Goal: Information Seeking & Learning: Find specific page/section

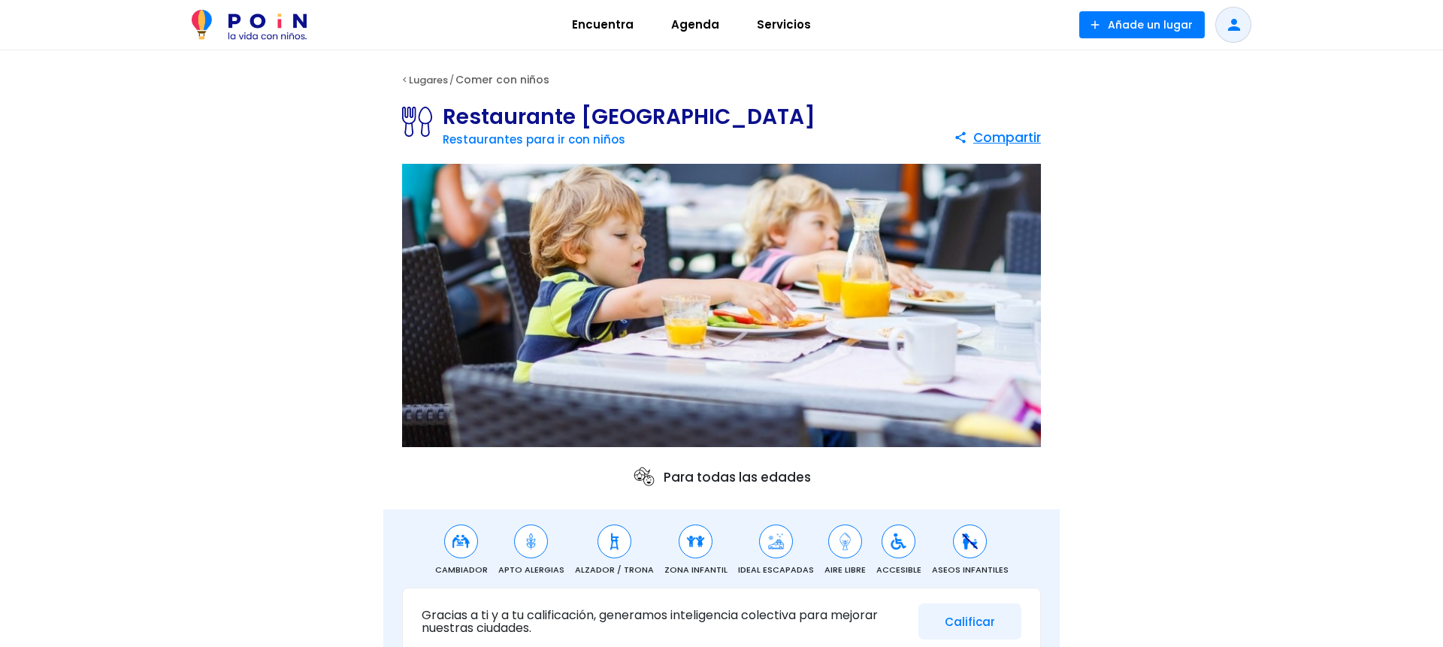
click at [494, 78] on link "Comer con niños" at bounding box center [502, 79] width 94 height 15
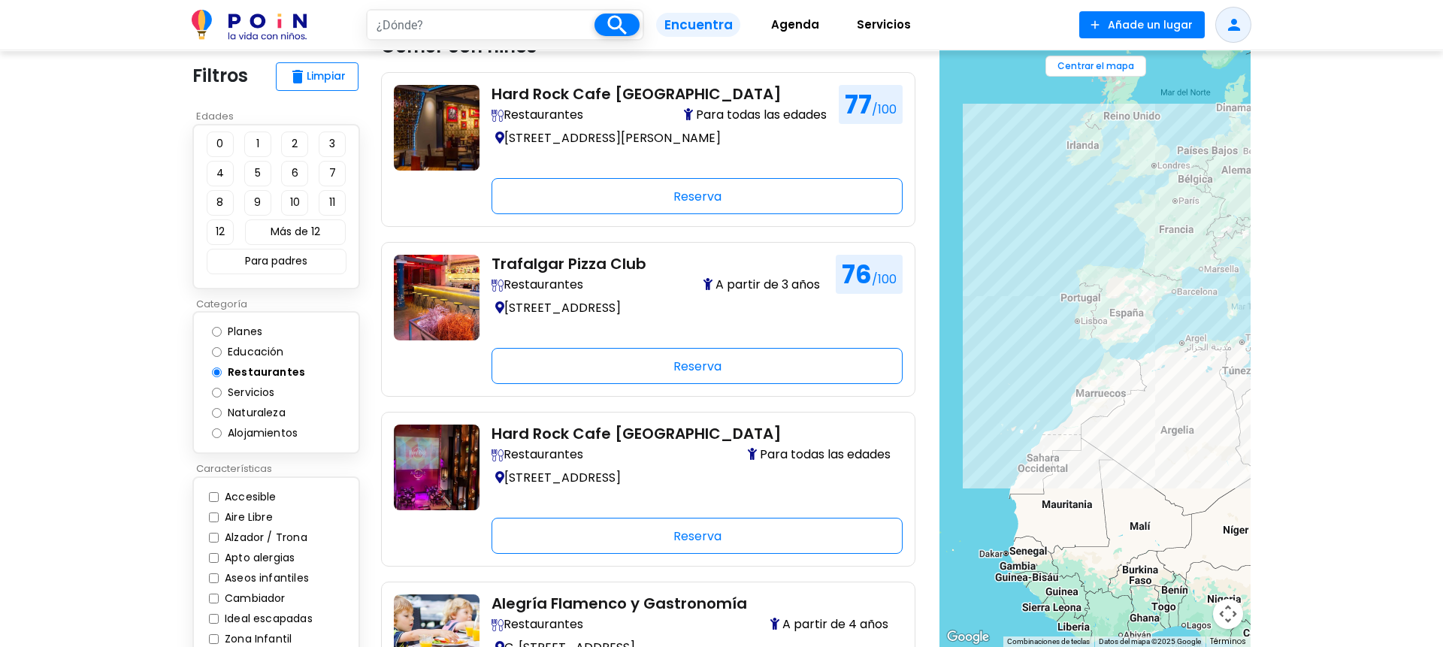
scroll to position [44, 0]
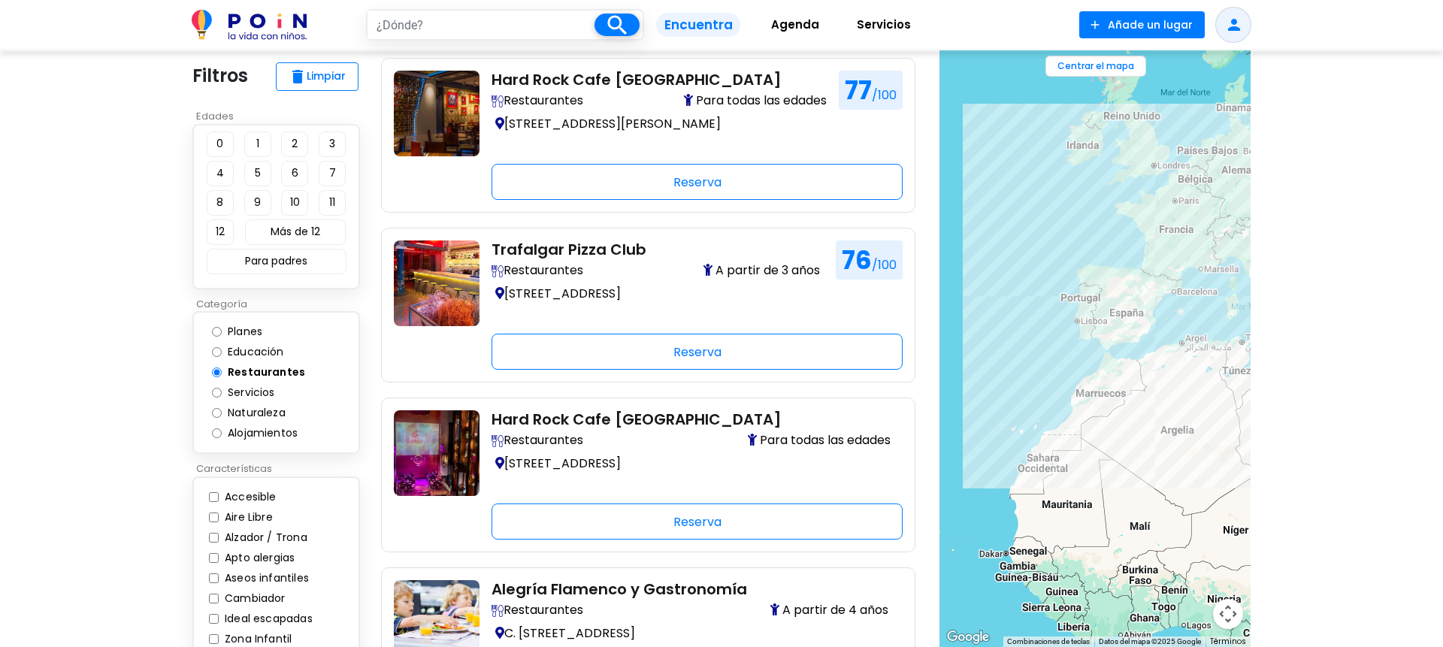
click at [1175, 324] on div at bounding box center [1094, 348] width 311 height 597
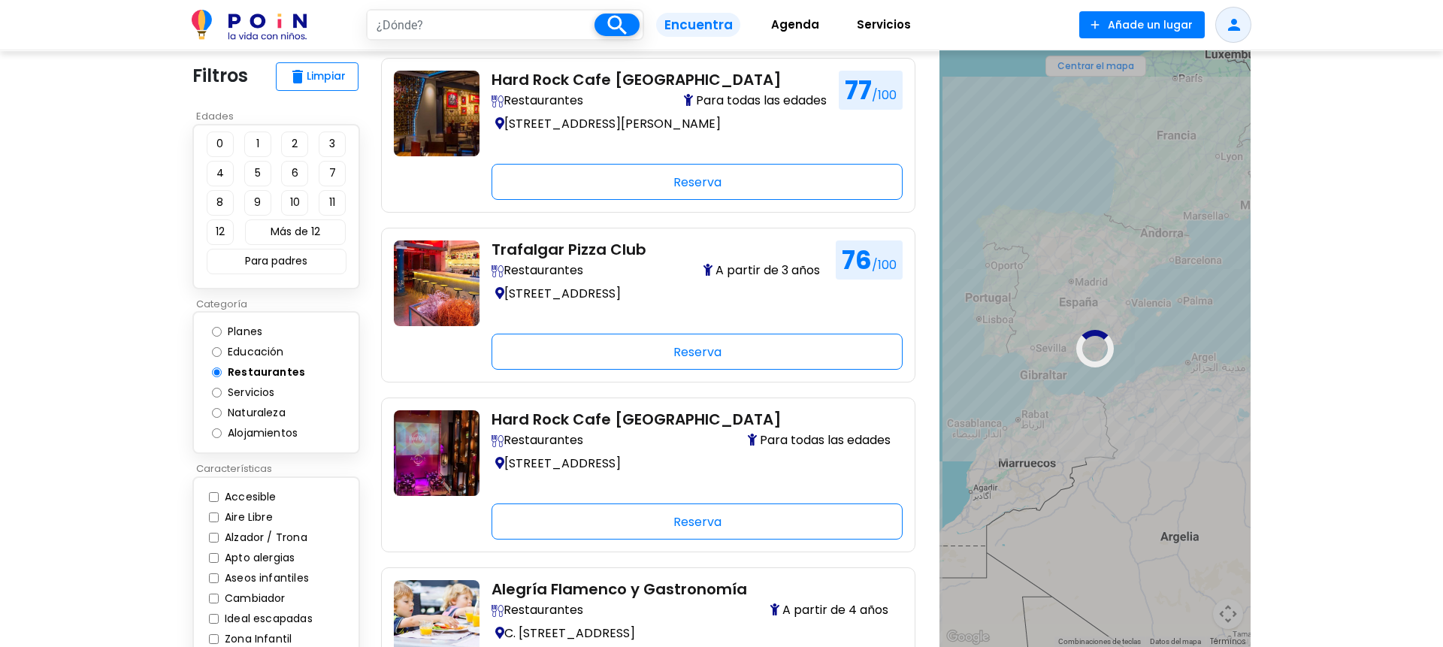
click at [1175, 324] on div at bounding box center [1094, 348] width 311 height 597
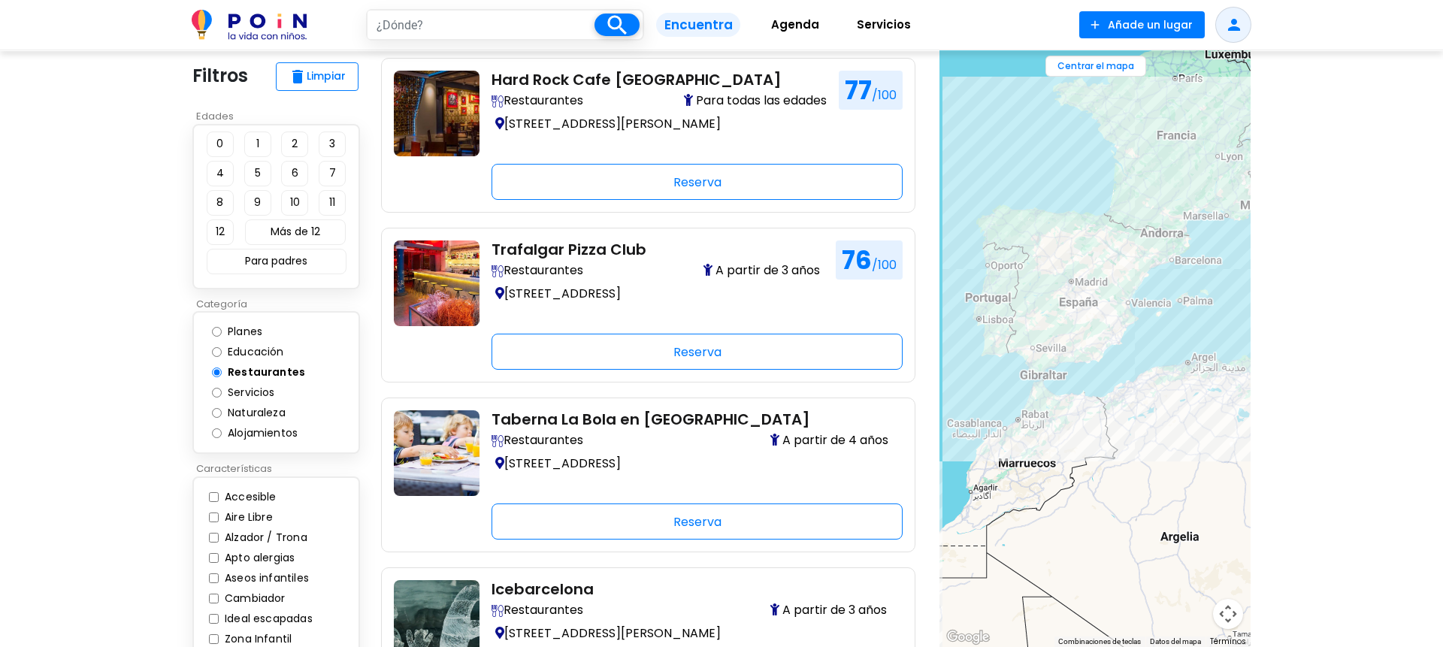
click at [1167, 319] on div at bounding box center [1094, 348] width 311 height 597
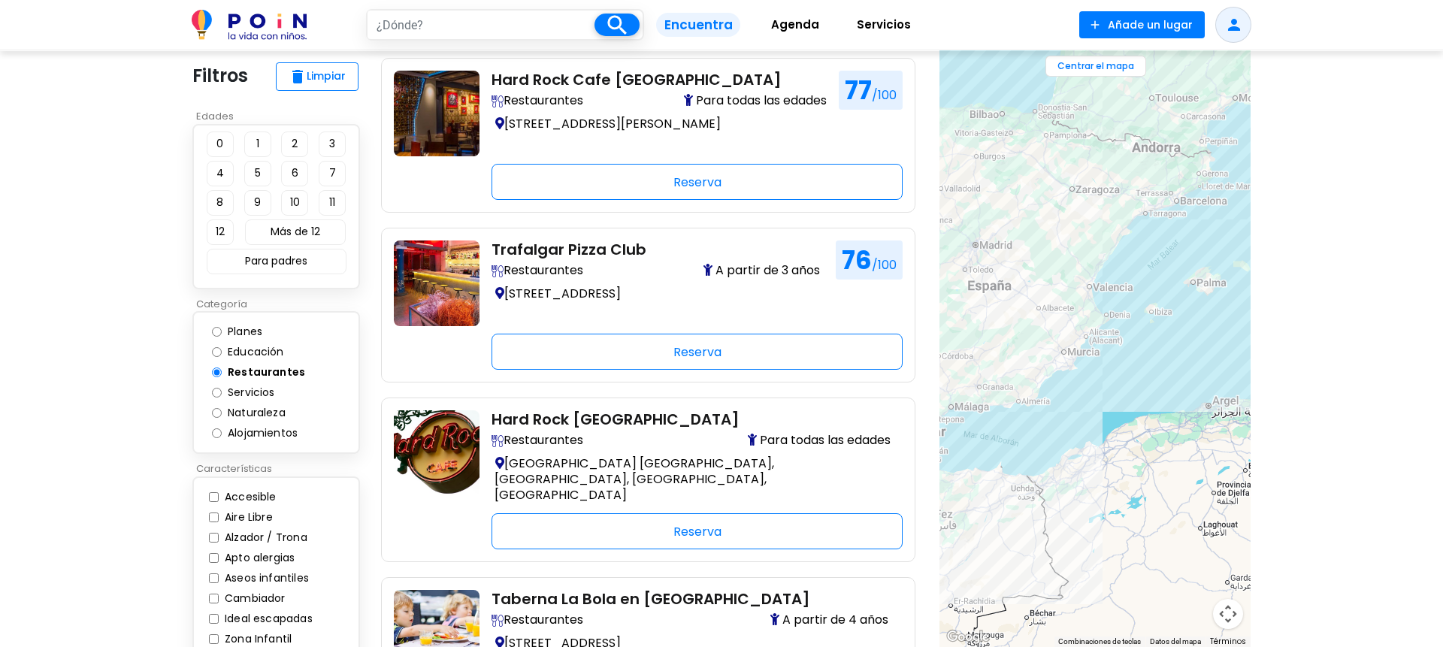
click at [1171, 213] on div at bounding box center [1094, 348] width 311 height 597
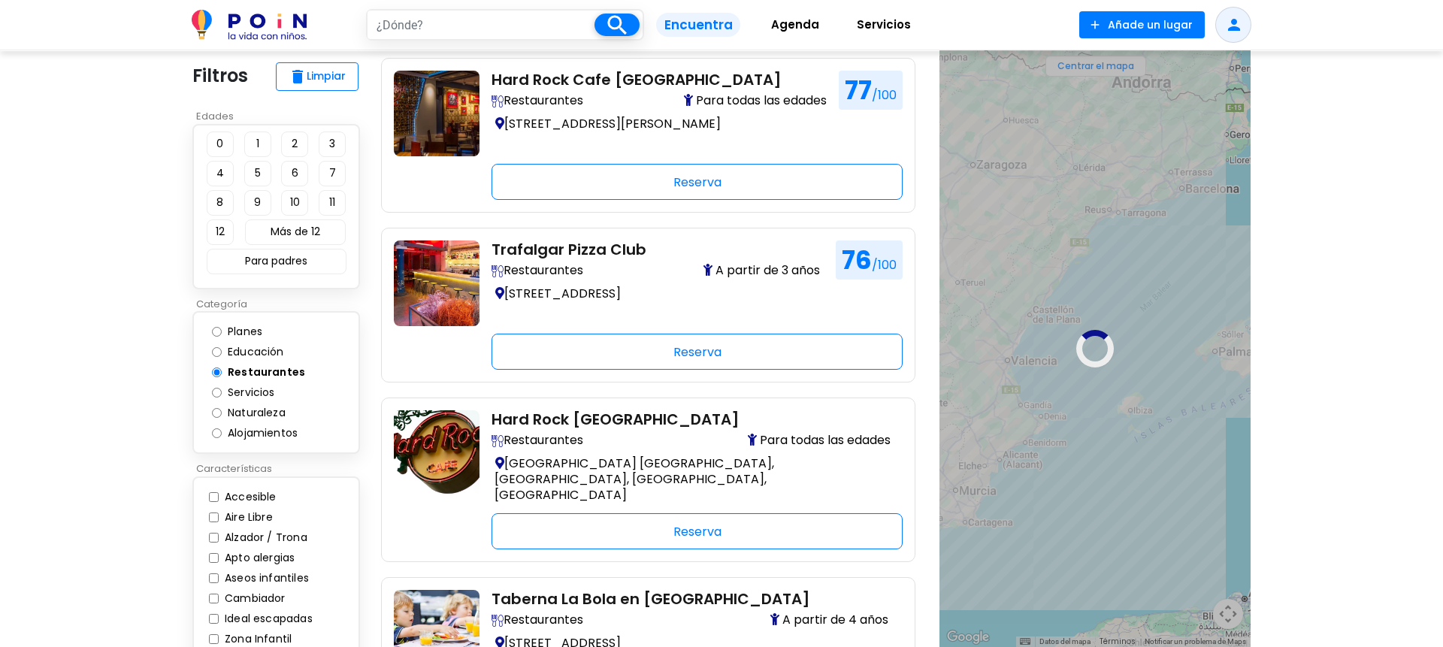
click at [1185, 207] on div at bounding box center [1094, 348] width 311 height 597
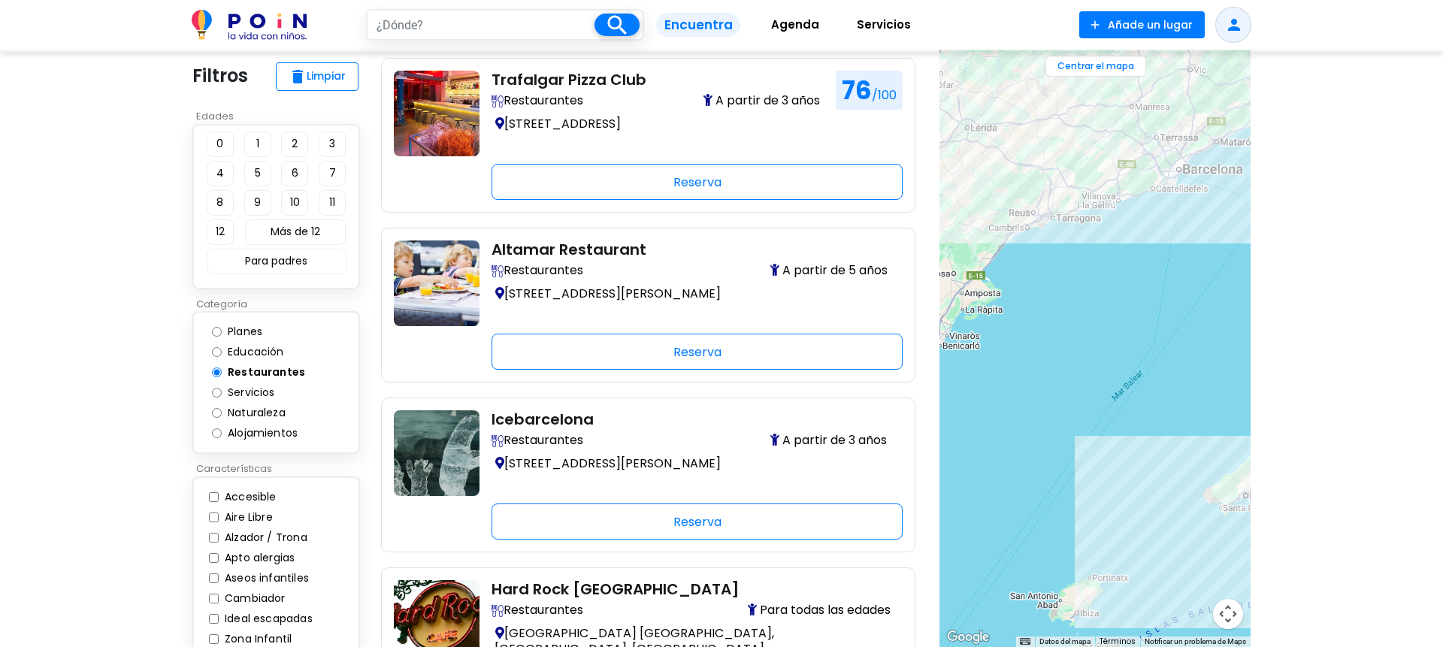
click at [1185, 207] on div at bounding box center [1094, 348] width 311 height 597
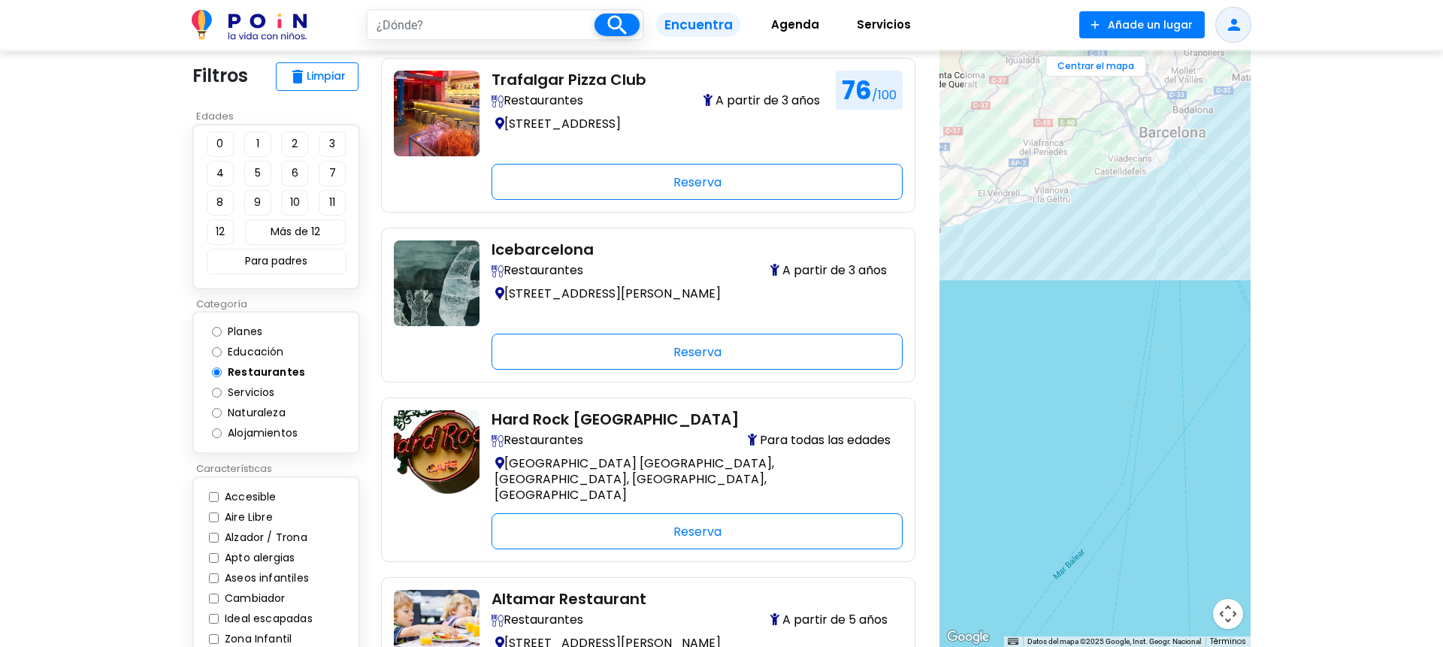
drag, startPoint x: 1184, startPoint y: 208, endPoint x: 992, endPoint y: 485, distance: 336.4
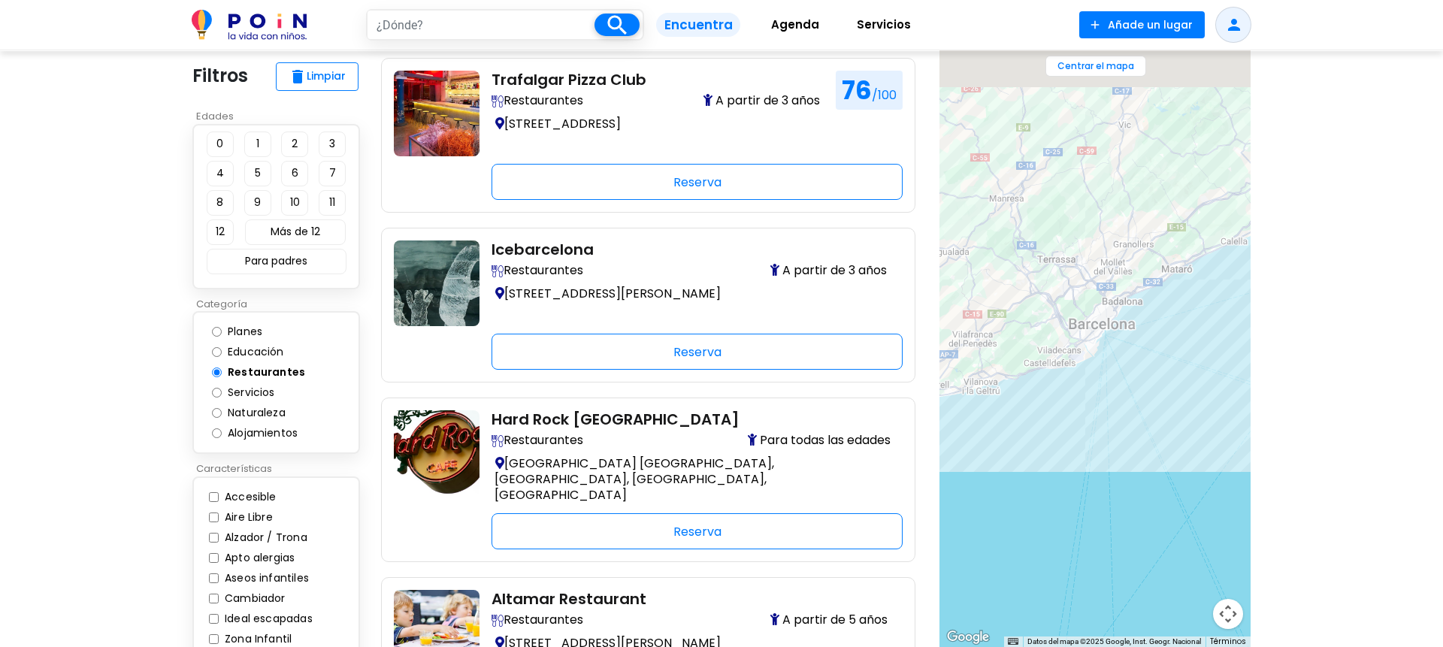
drag, startPoint x: 1177, startPoint y: 221, endPoint x: 1098, endPoint y: 431, distance: 224.9
click at [1098, 431] on div at bounding box center [1094, 348] width 311 height 597
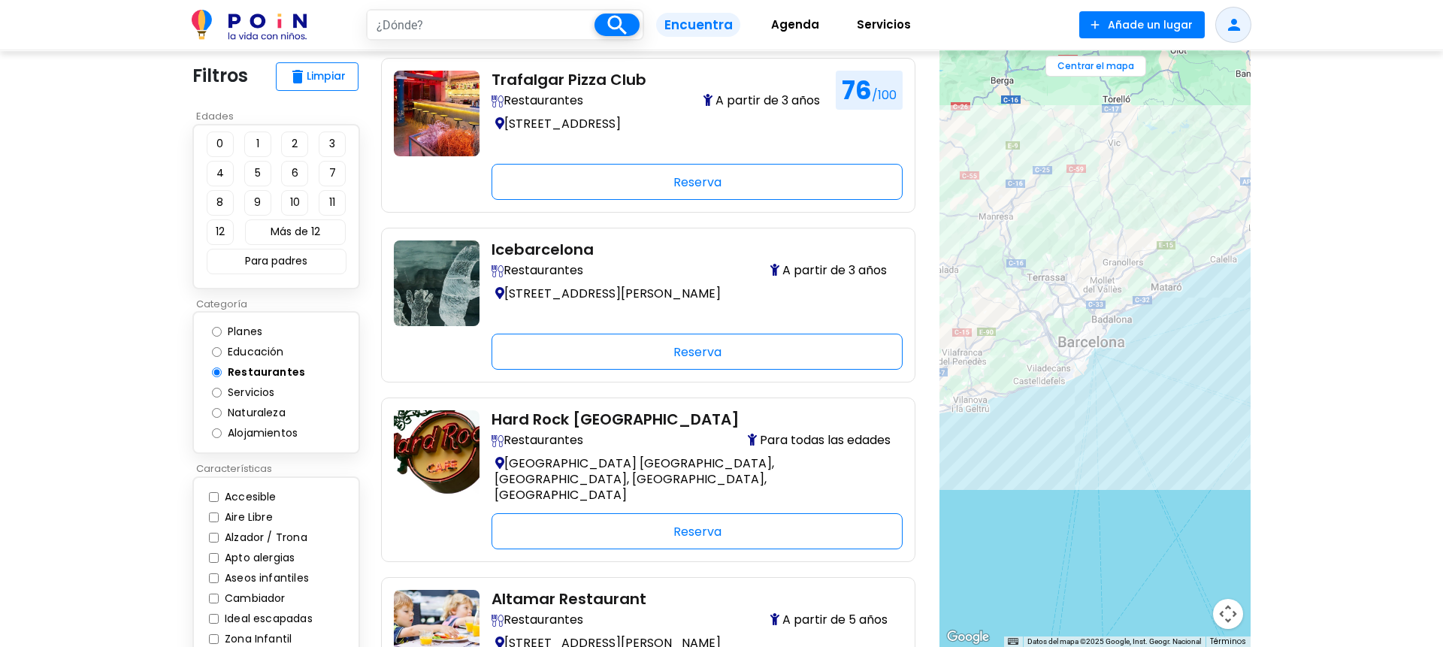
click at [1136, 288] on div at bounding box center [1094, 348] width 311 height 597
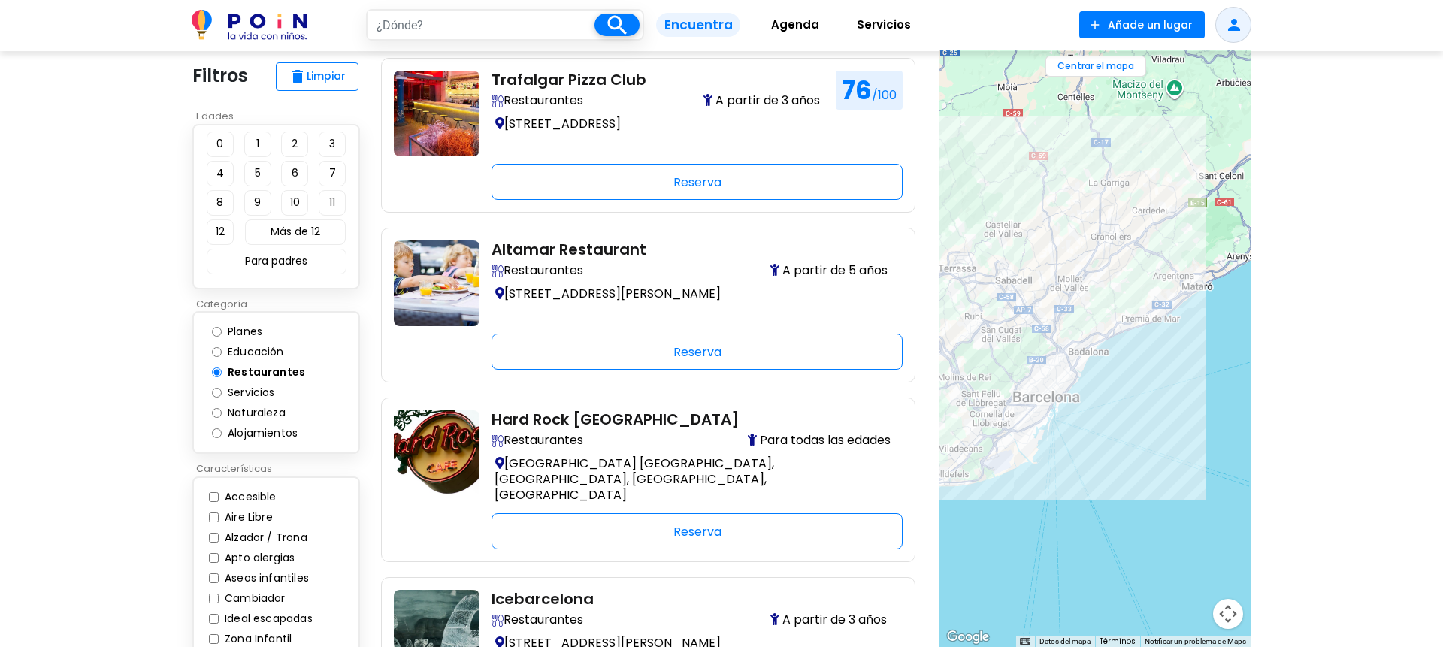
click at [1119, 249] on div at bounding box center [1094, 348] width 311 height 597
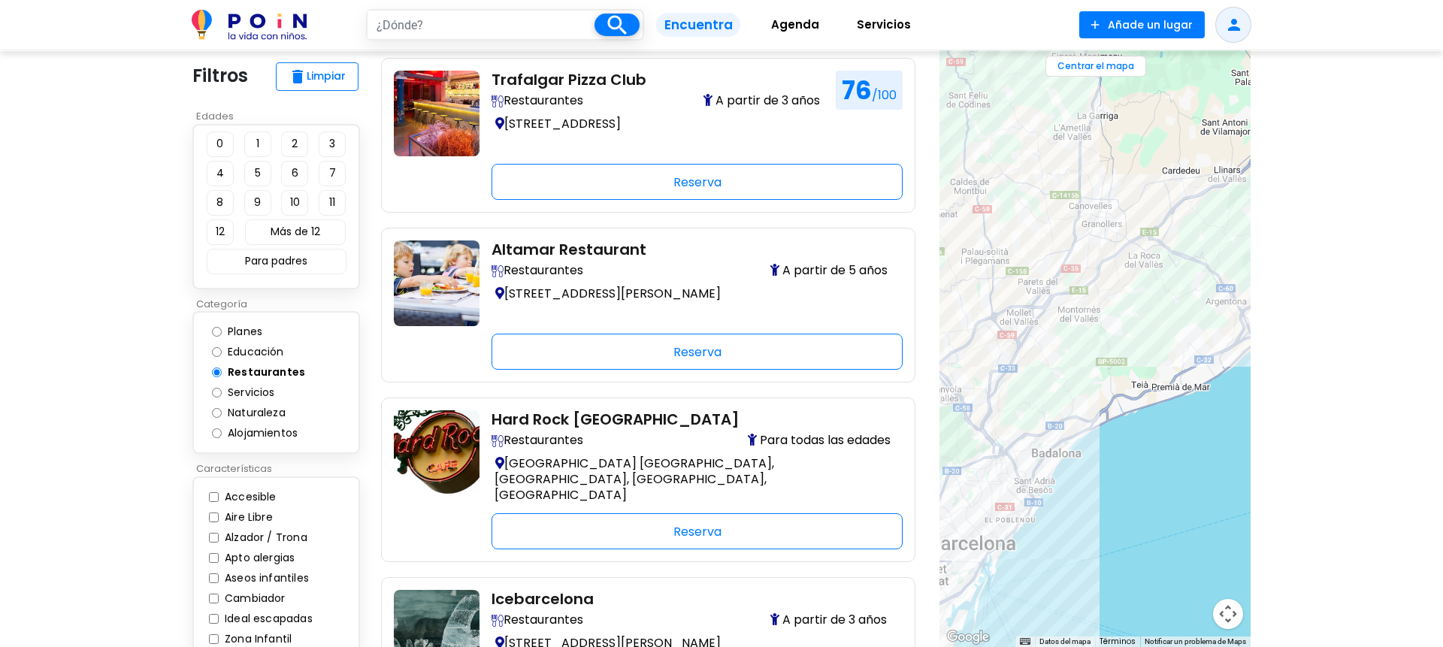
click at [1098, 266] on div at bounding box center [1094, 348] width 311 height 597
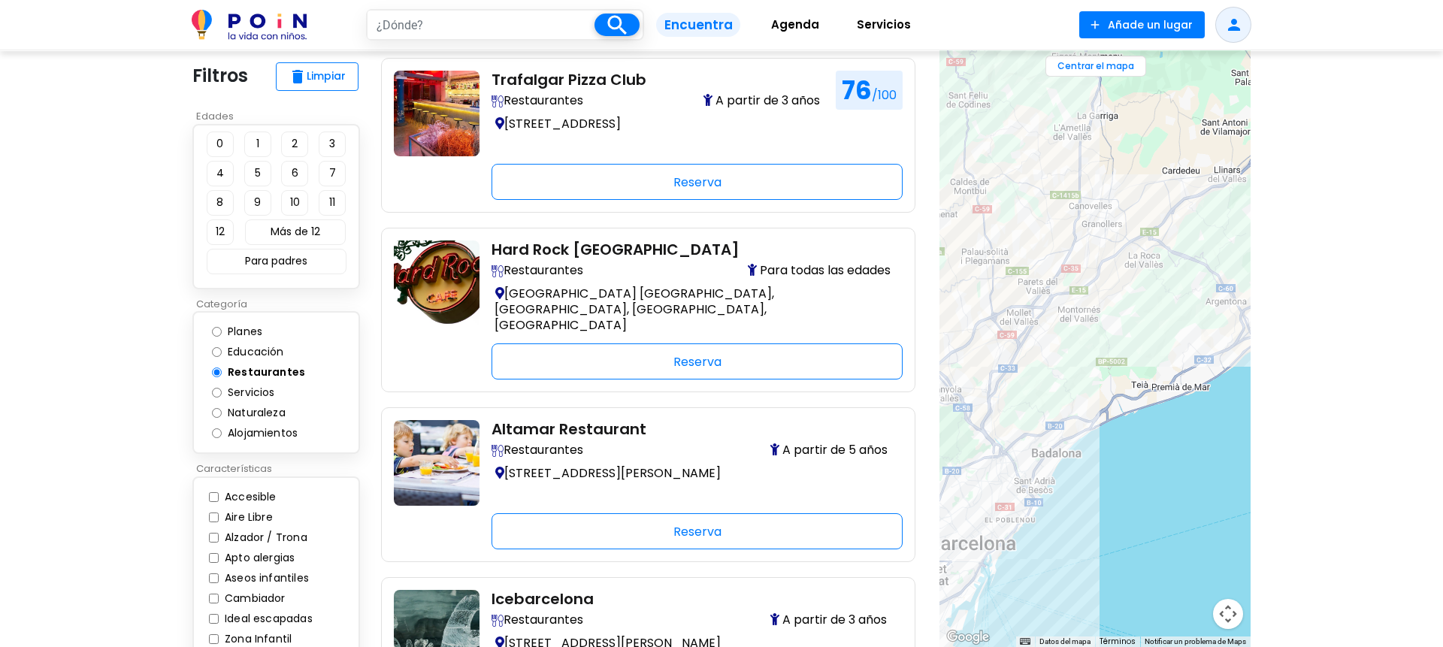
click at [1098, 266] on div at bounding box center [1094, 348] width 311 height 597
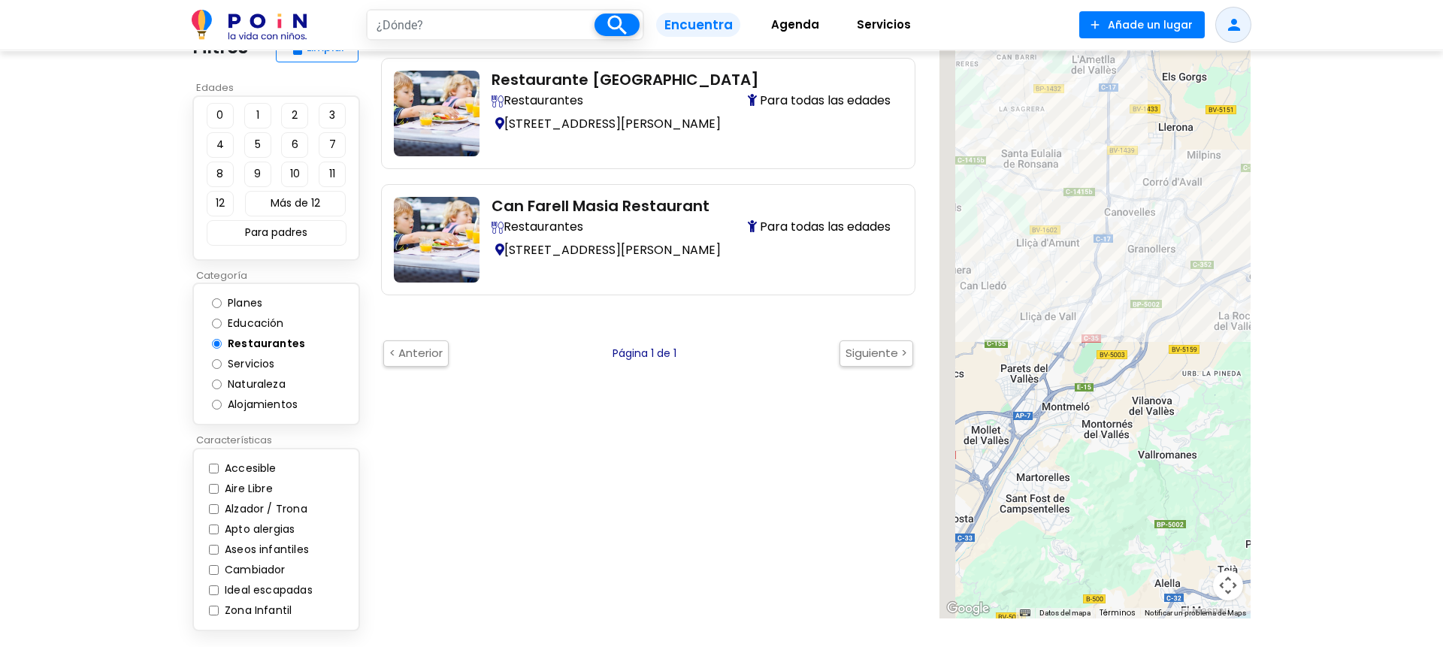
drag, startPoint x: 1102, startPoint y: 293, endPoint x: 1152, endPoint y: 396, distance: 114.3
click at [1152, 396] on div at bounding box center [1094, 320] width 311 height 597
click at [1153, 270] on div at bounding box center [1094, 320] width 311 height 597
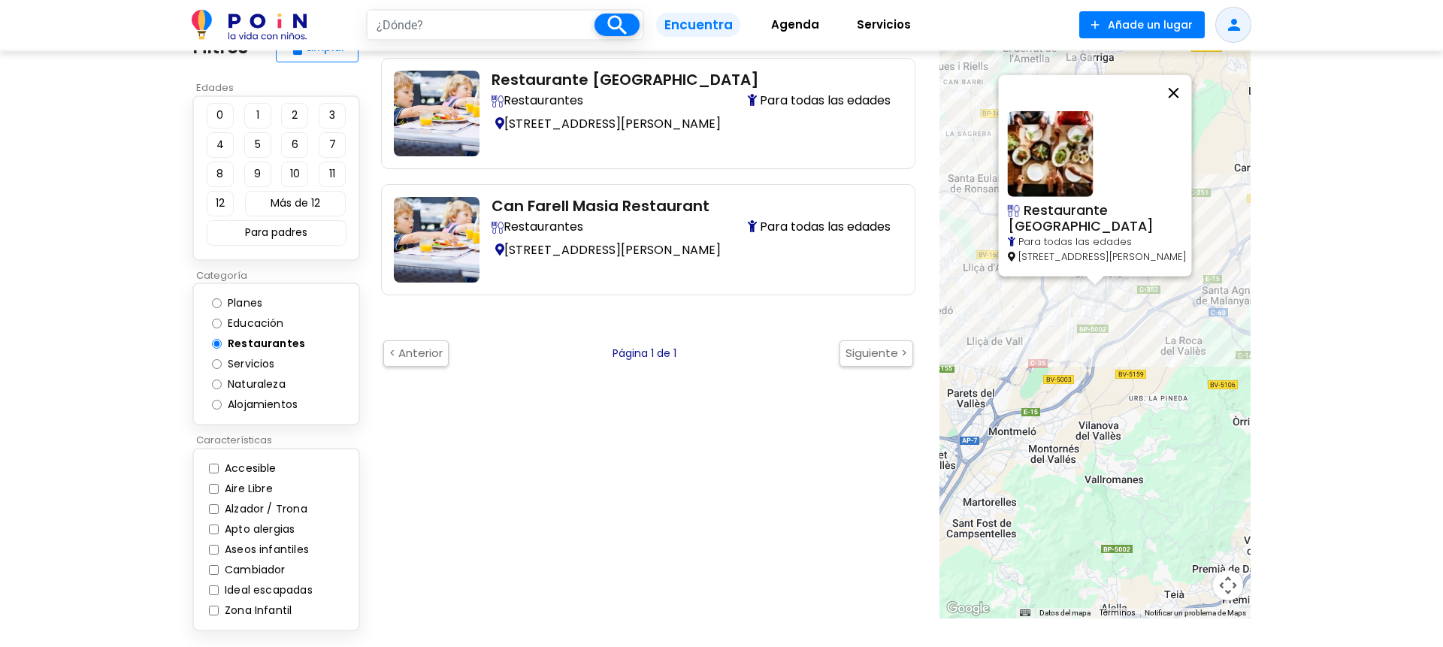
click at [1192, 89] on button "Cerrar" at bounding box center [1174, 93] width 36 height 36
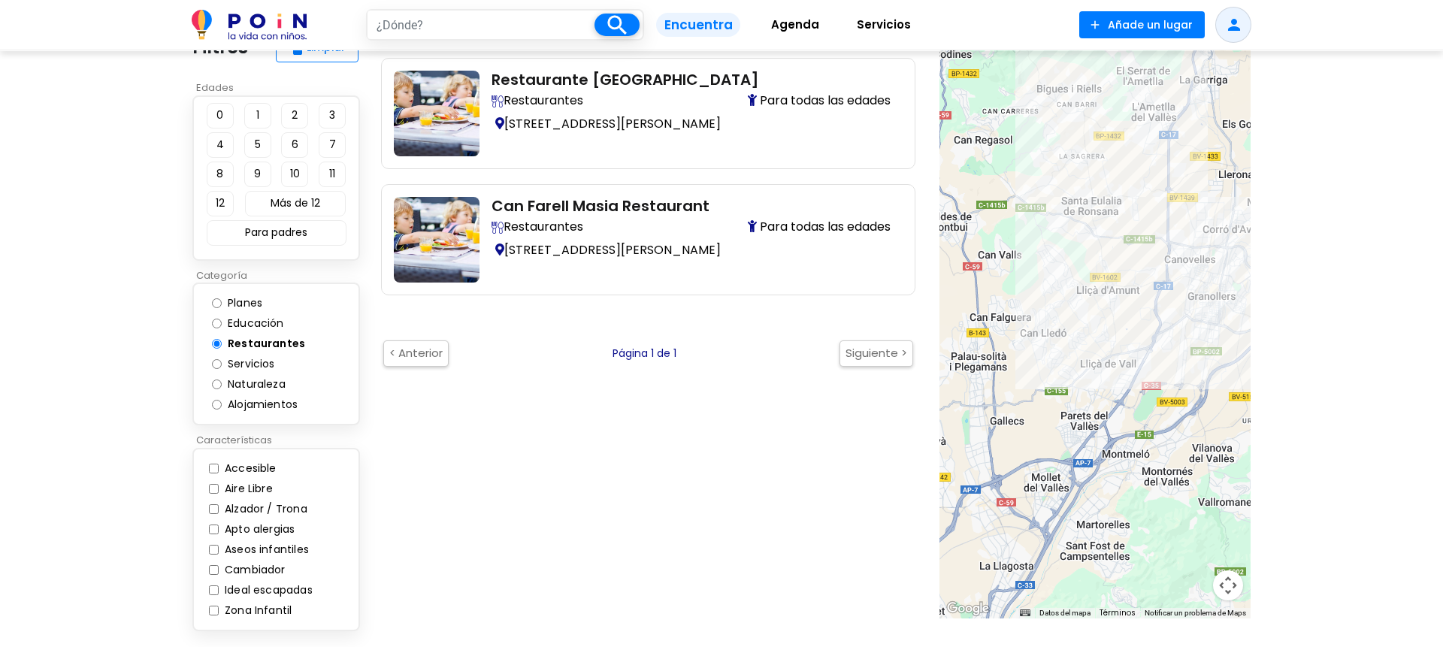
drag, startPoint x: 1053, startPoint y: 192, endPoint x: 1172, endPoint y: 216, distance: 121.9
click at [1172, 216] on div at bounding box center [1094, 320] width 311 height 597
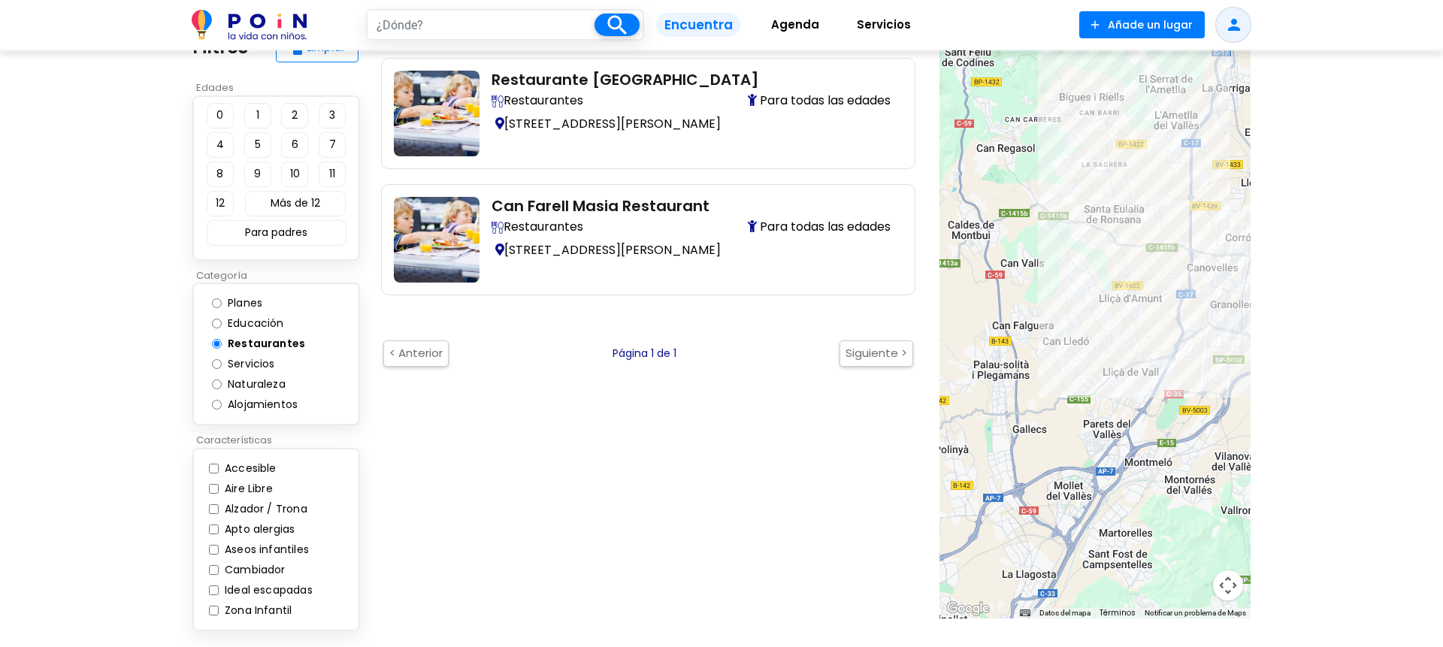
click at [1087, 206] on div at bounding box center [1094, 320] width 311 height 597
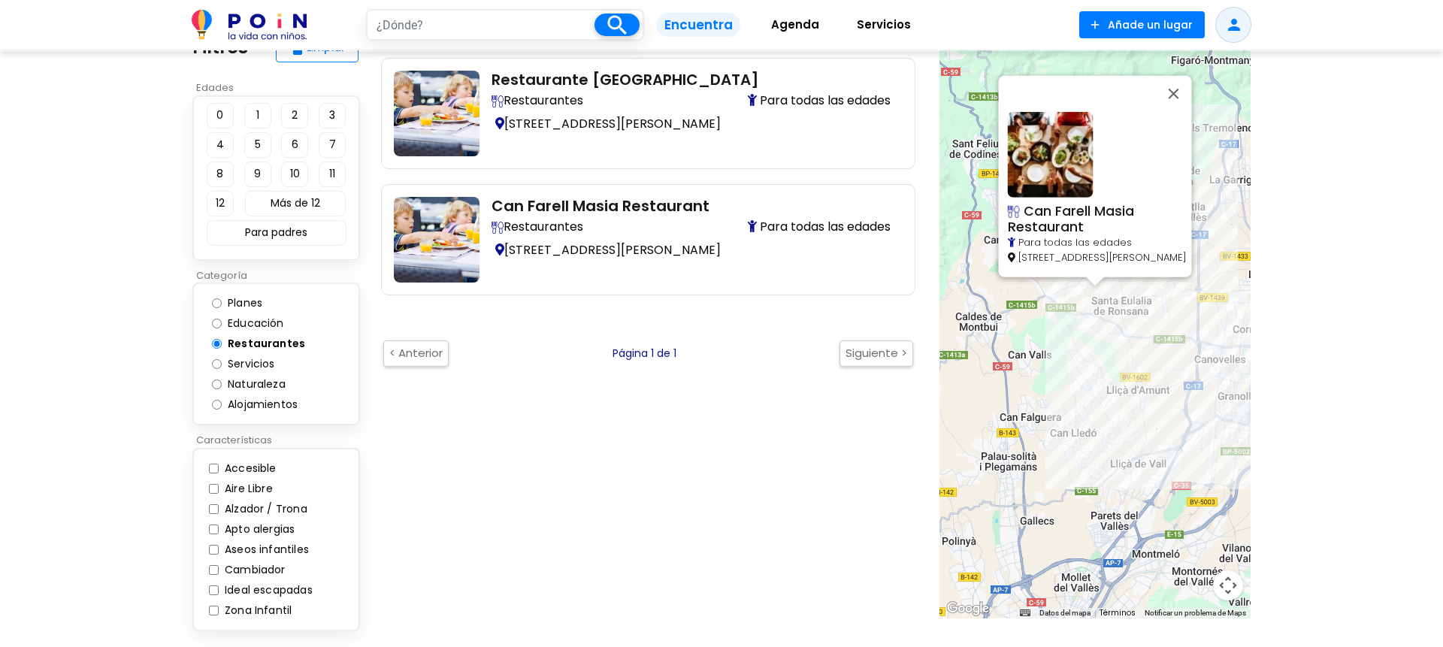
click at [1047, 203] on span "Can Farell Masia Restaurant" at bounding box center [1071, 219] width 126 height 34
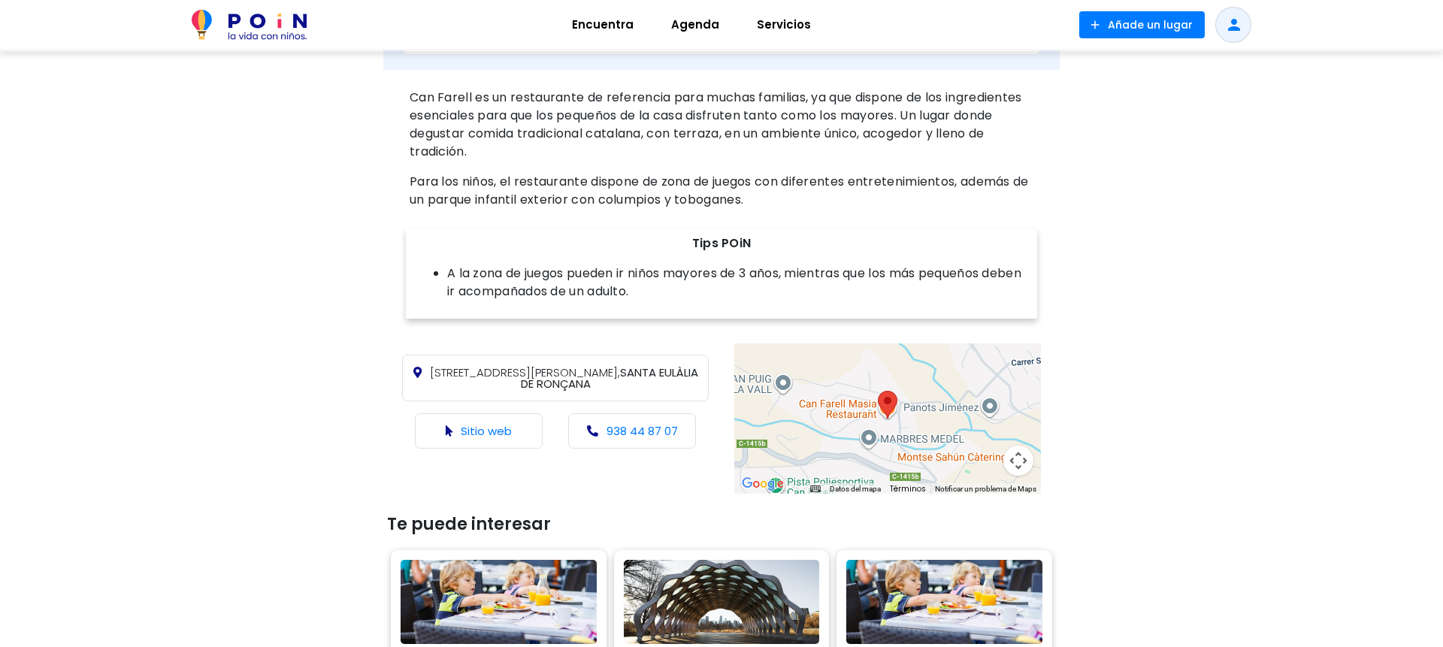
scroll to position [814, 0]
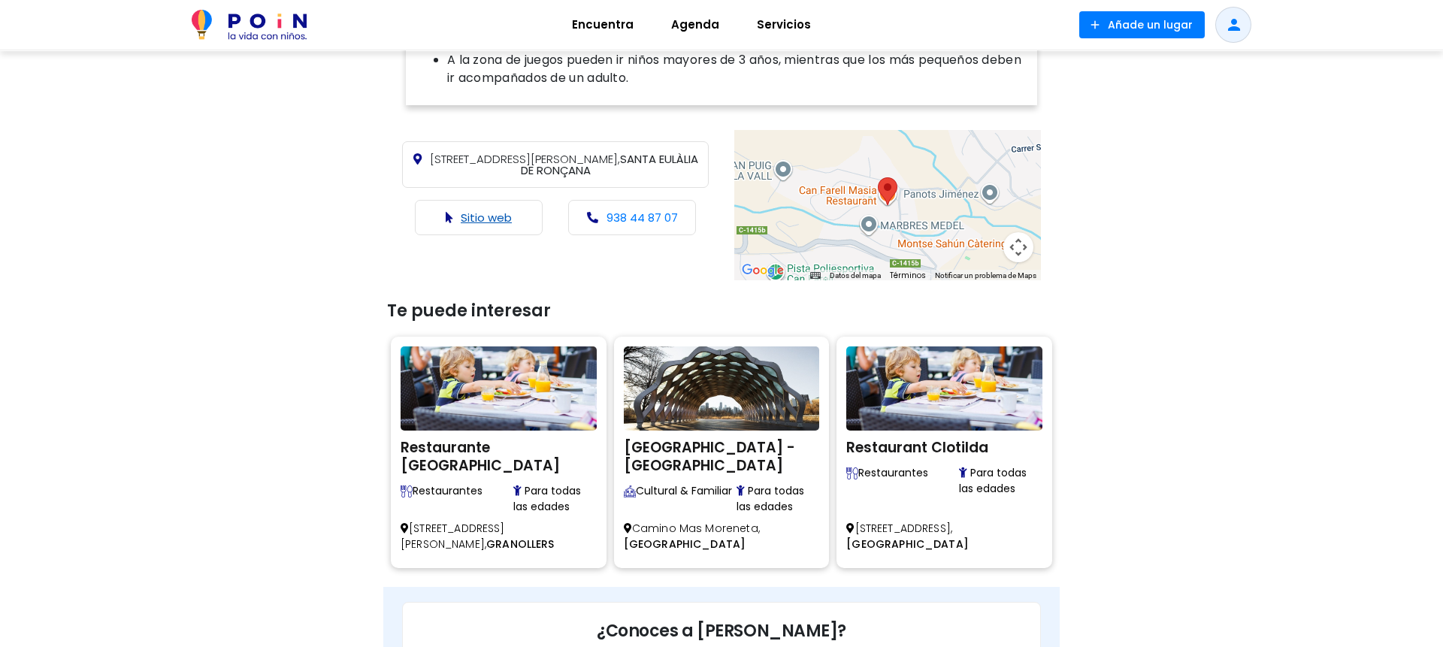
click at [476, 210] on link "Sitio web" at bounding box center [486, 218] width 51 height 16
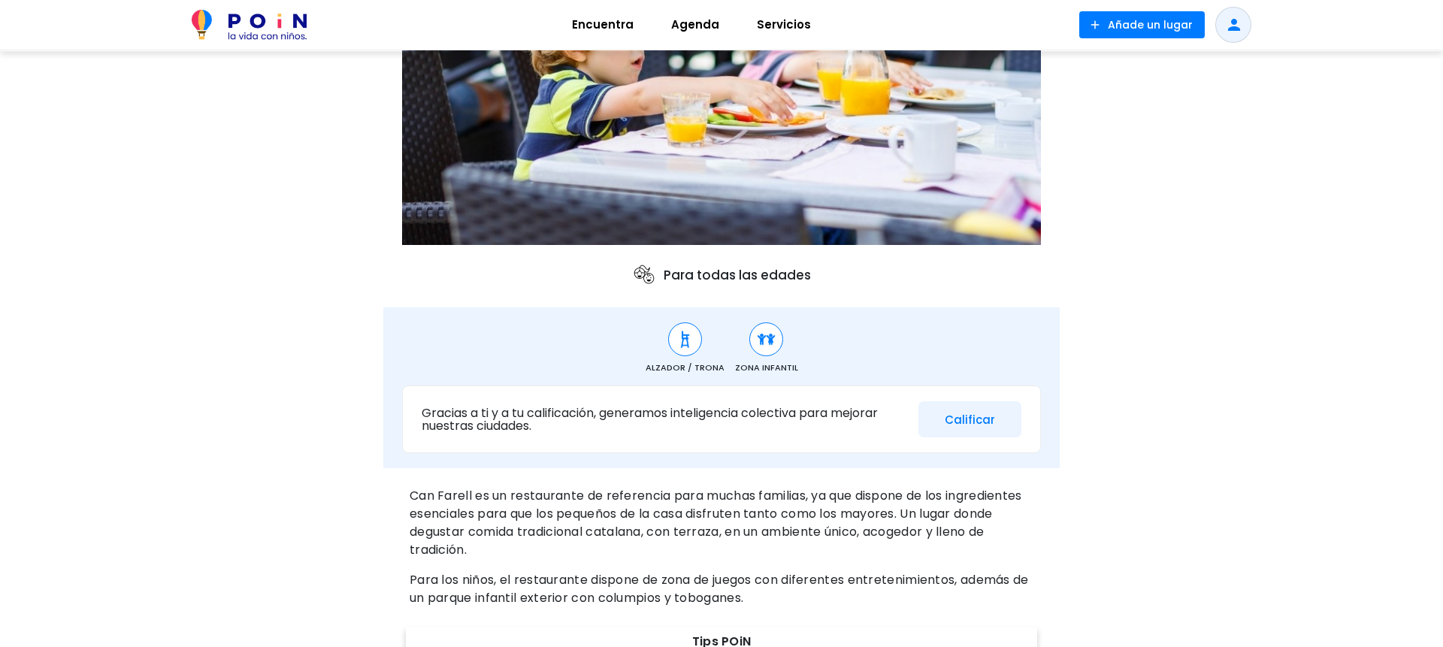
scroll to position [0, 0]
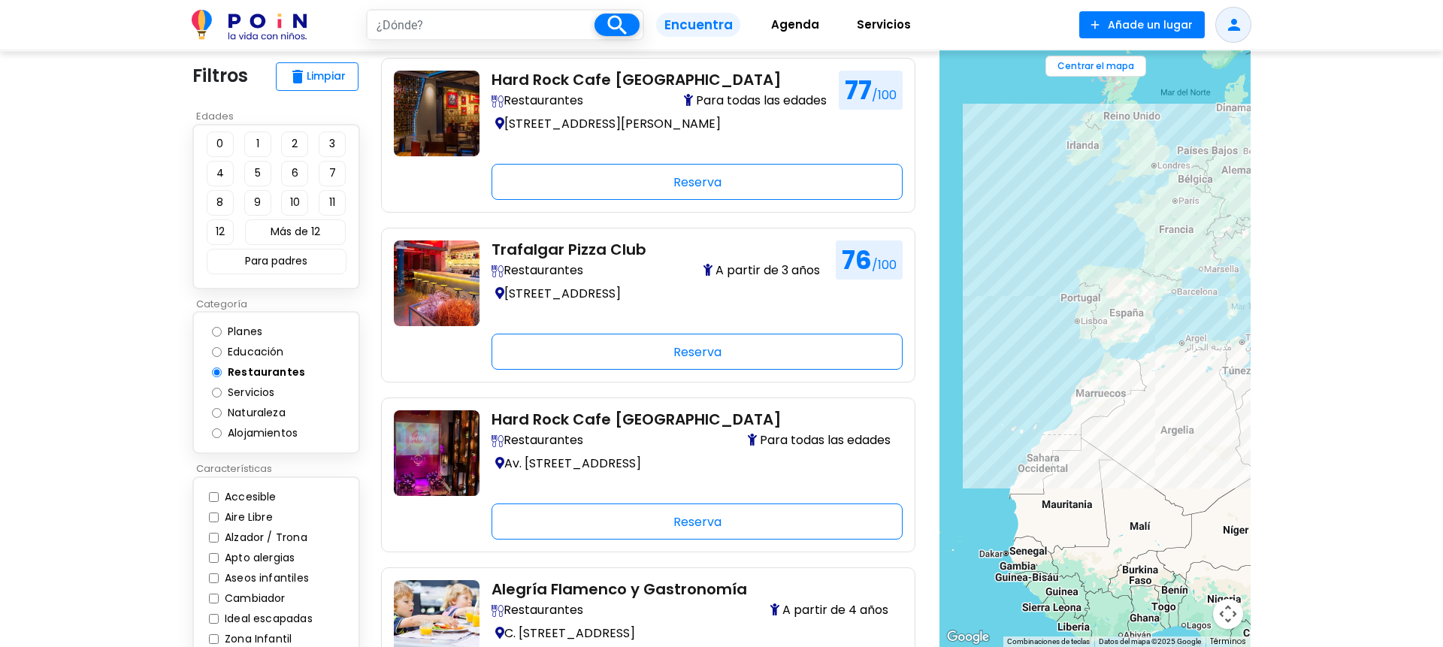
click at [1176, 344] on div at bounding box center [1094, 348] width 311 height 597
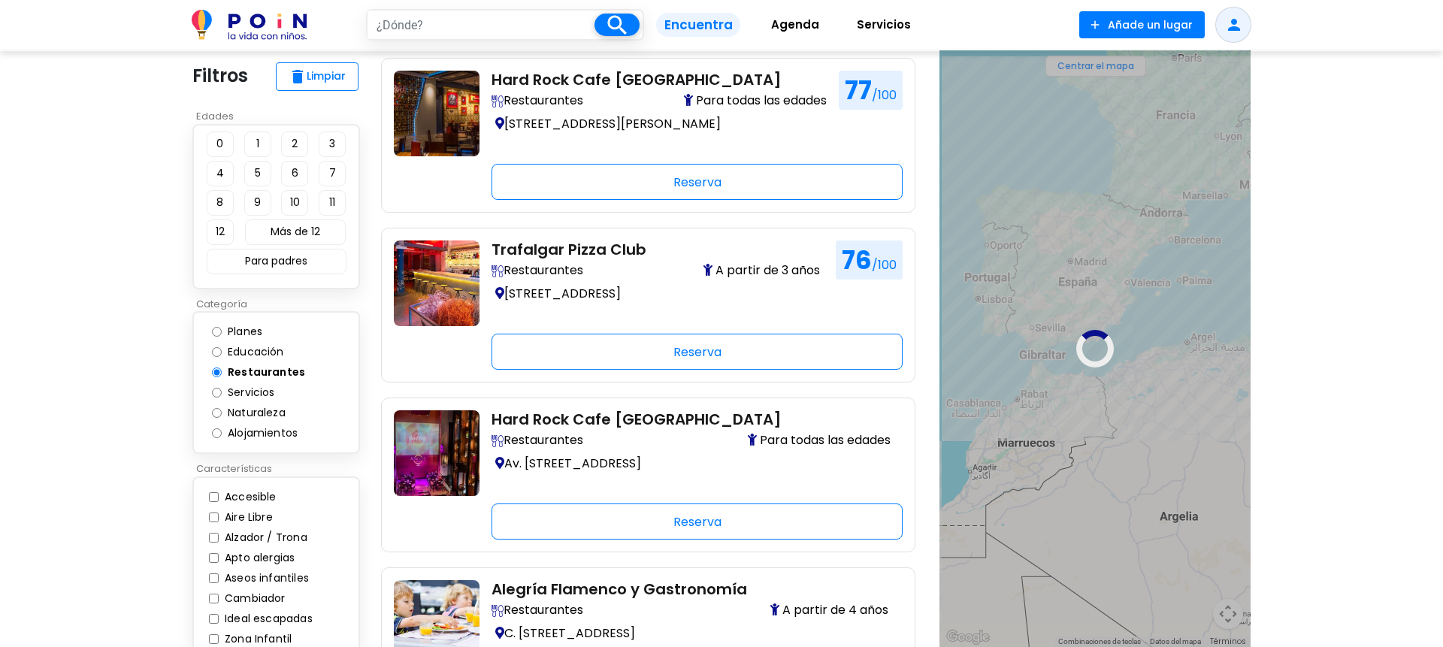
click at [1173, 306] on div at bounding box center [1094, 348] width 311 height 597
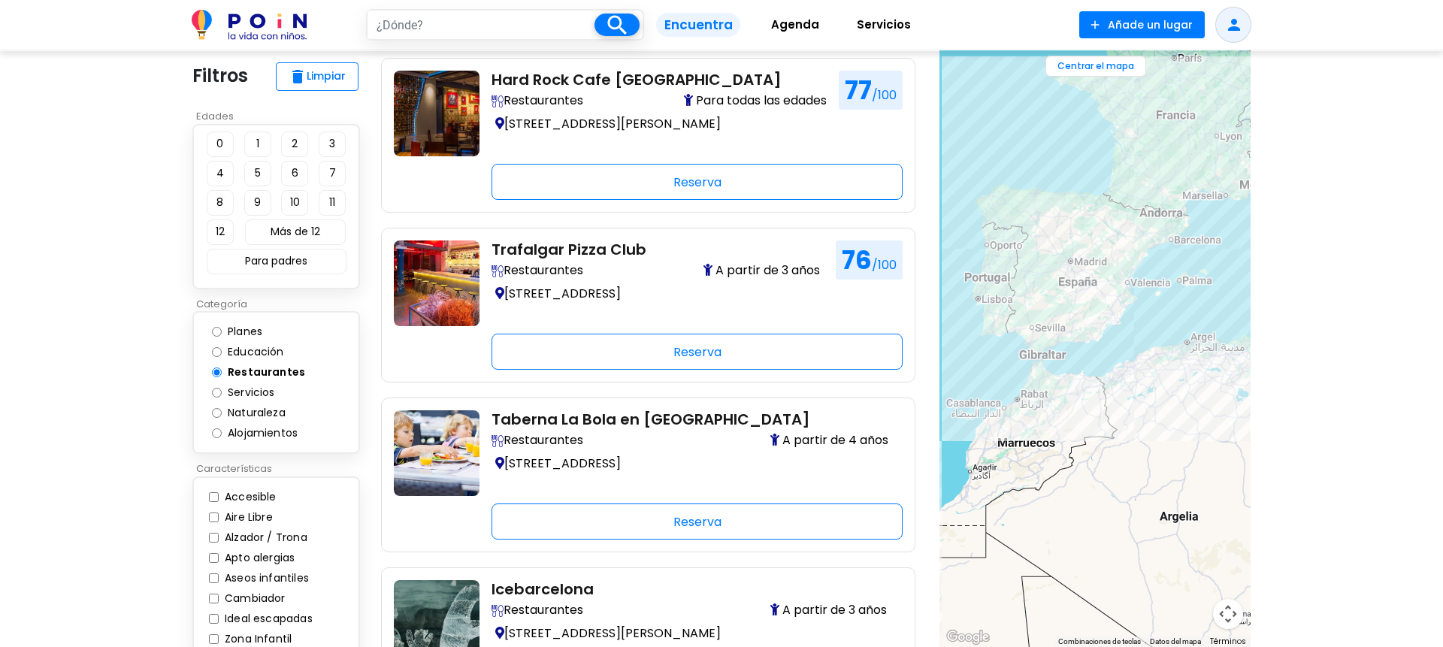
click at [1160, 266] on div at bounding box center [1094, 348] width 311 height 597
